Goal: Task Accomplishment & Management: Manage account settings

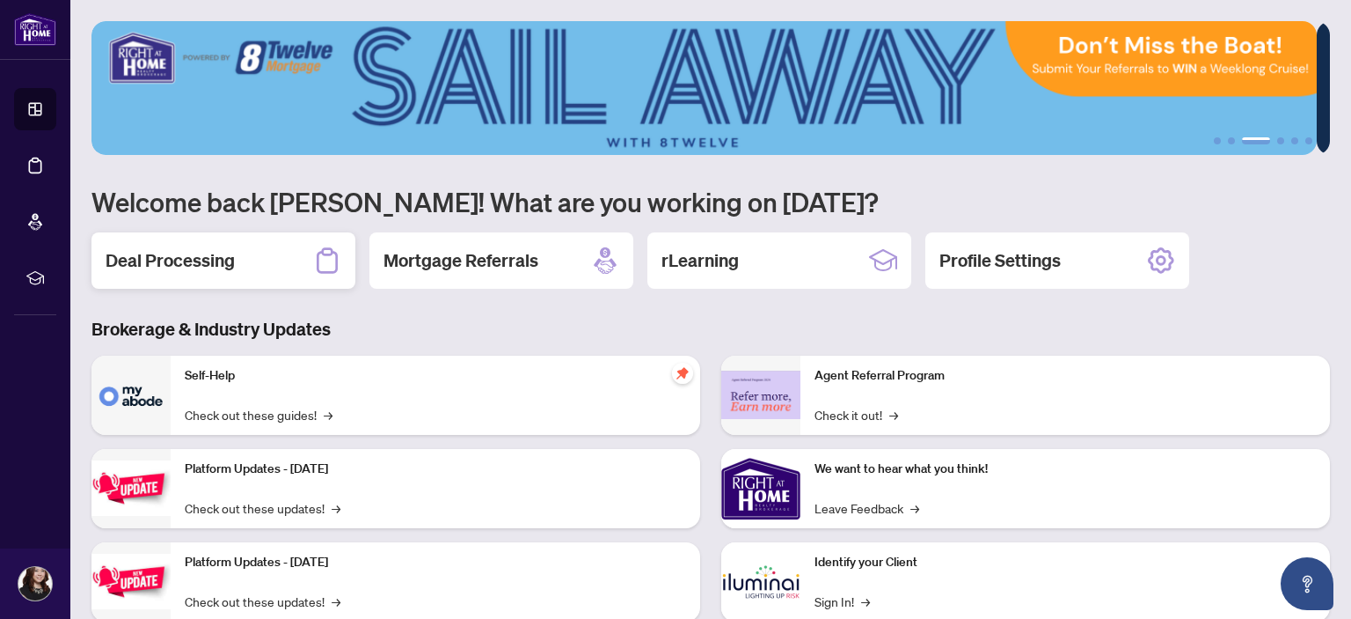
click at [141, 256] on h2 "Deal Processing" at bounding box center [170, 260] width 129 height 25
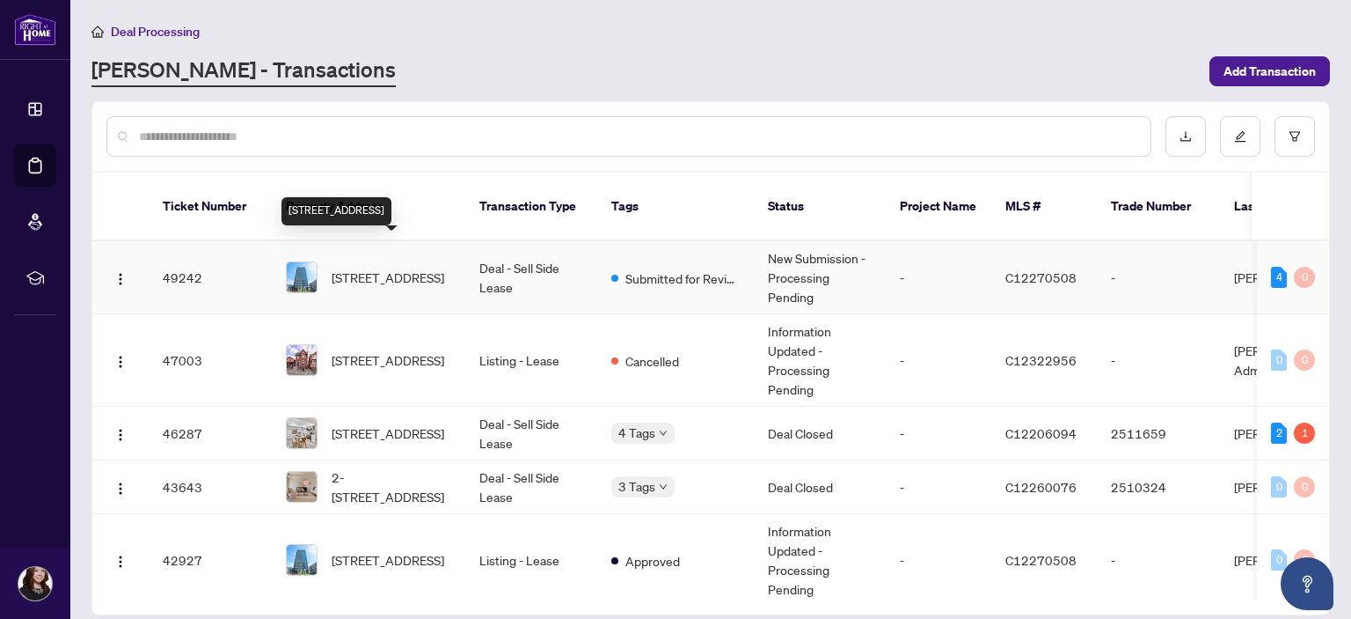
click at [426, 267] on span "[STREET_ADDRESS]" at bounding box center [388, 276] width 113 height 19
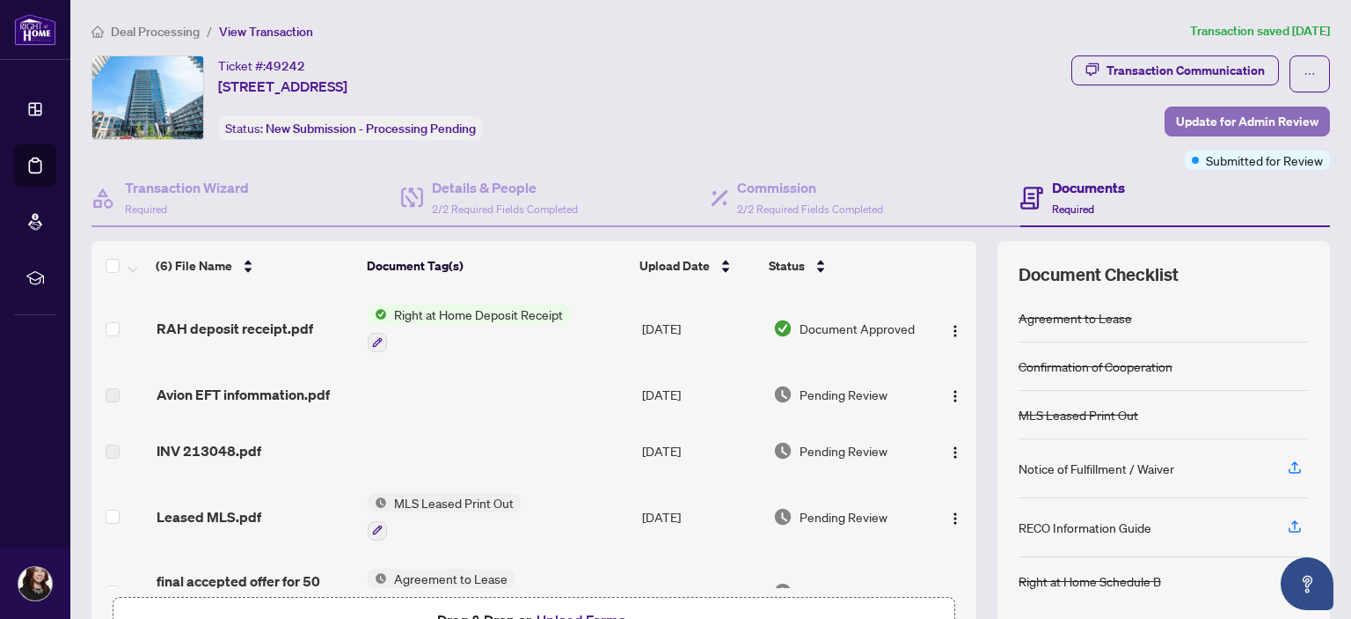
click at [1211, 122] on span "Update for Admin Review" at bounding box center [1247, 121] width 143 height 28
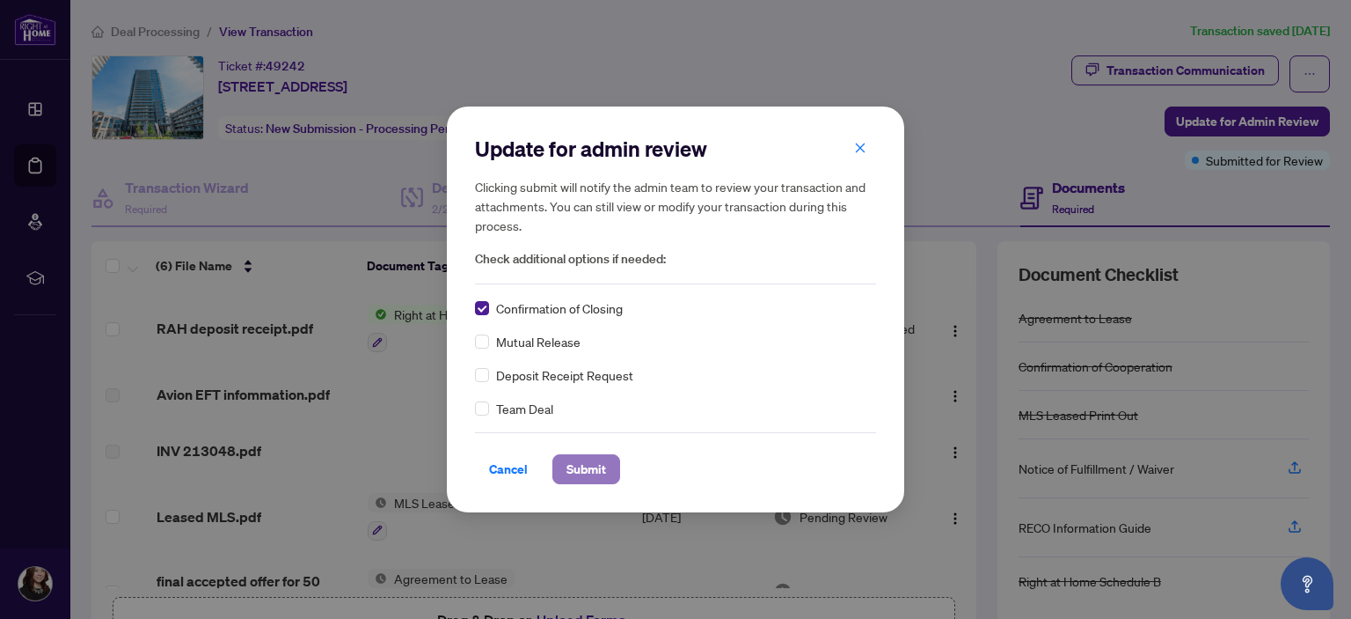
click at [574, 472] on span "Submit" at bounding box center [587, 469] width 40 height 28
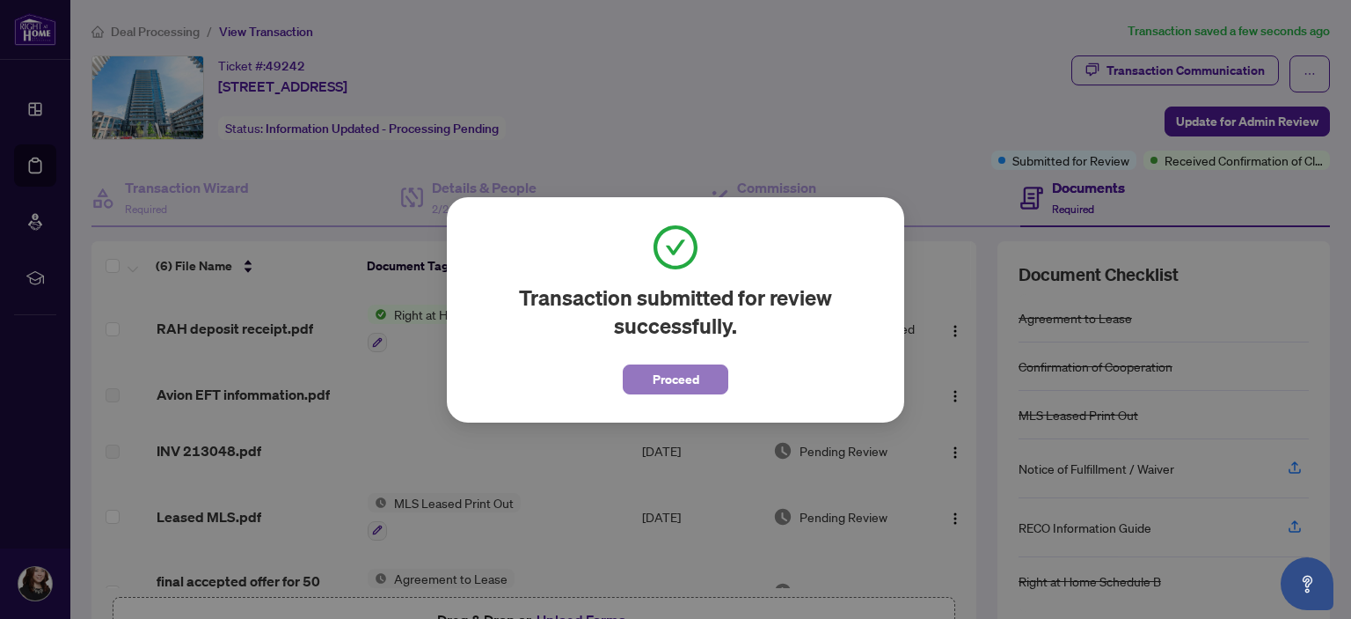
click at [669, 377] on span "Proceed" at bounding box center [676, 379] width 47 height 28
